Goal: Find specific page/section: Find specific page/section

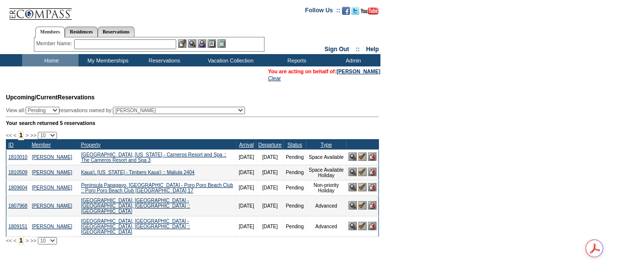
click at [127, 43] on input "text" at bounding box center [125, 44] width 102 height 10
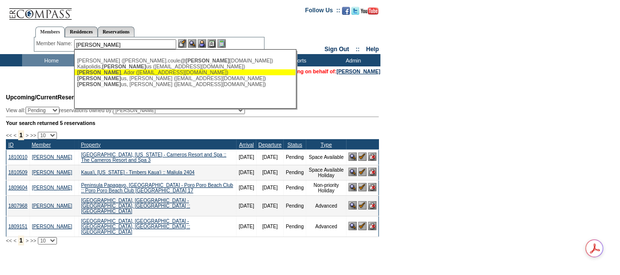
click at [121, 73] on div "[PERSON_NAME] ([EMAIL_ADDRESS][DOMAIN_NAME])" at bounding box center [185, 72] width 216 height 6
type input "[PERSON_NAME] ([EMAIL_ADDRESS][DOMAIN_NAME])"
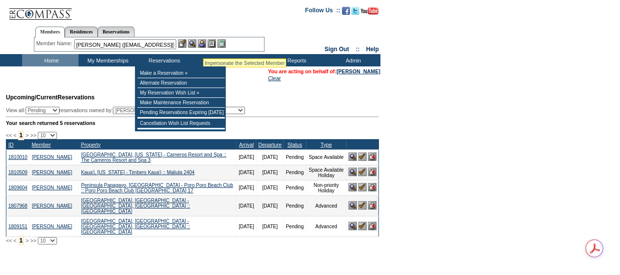
click at [203, 47] on img at bounding box center [202, 43] width 8 height 8
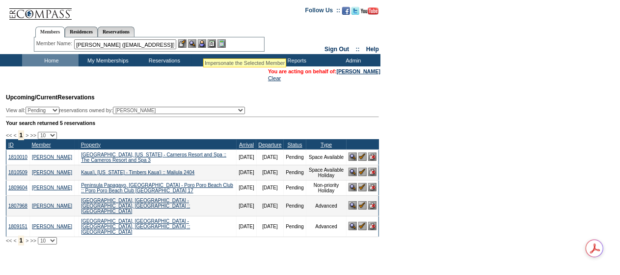
click at [196, 45] on img at bounding box center [192, 43] width 8 height 8
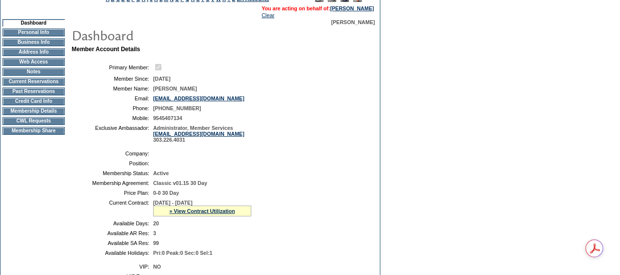
scroll to position [77, 0]
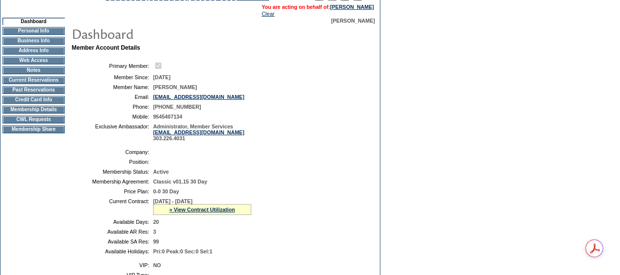
click at [25, 82] on td "Current Reservations" at bounding box center [33, 80] width 62 height 8
